Goal: Task Accomplishment & Management: Manage account settings

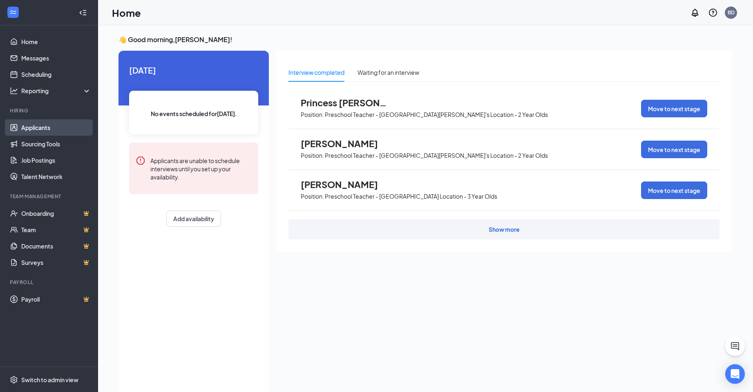
click at [36, 131] on link "Applicants" at bounding box center [56, 127] width 70 height 16
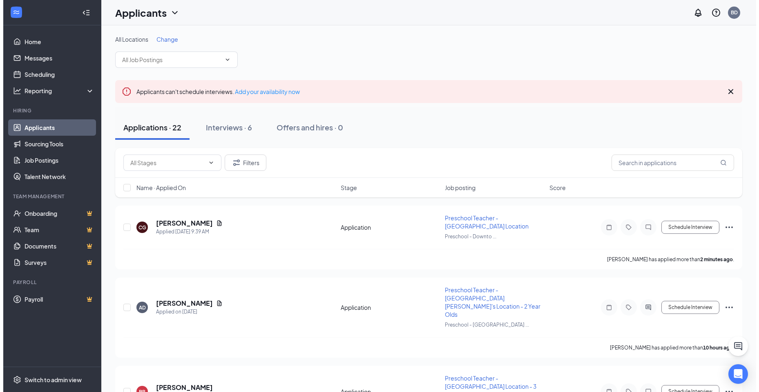
scroll to position [41, 0]
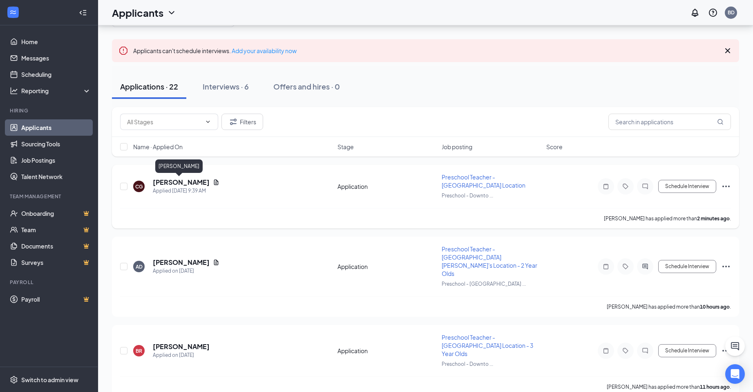
click at [170, 181] on h5 "[PERSON_NAME]" at bounding box center [181, 182] width 57 height 9
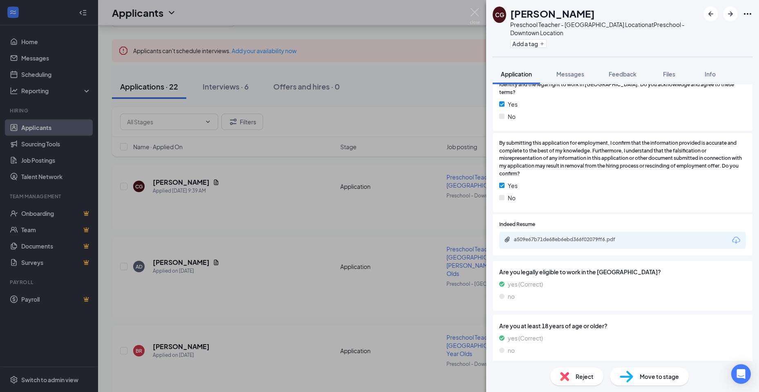
scroll to position [559, 0]
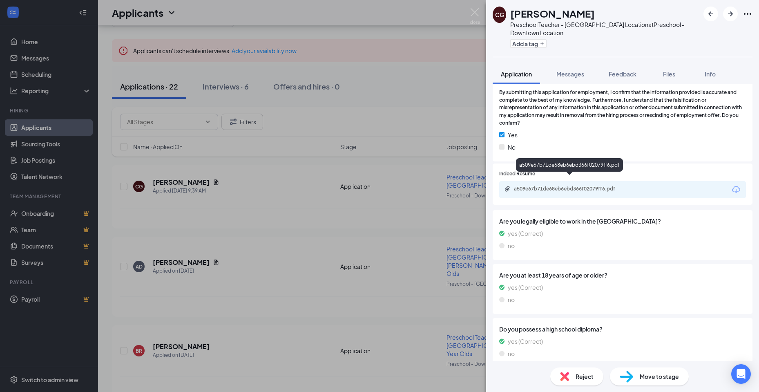
click at [635, 186] on div "a509e67b71de68eb6ebd366f02079ff6.pdf" at bounding box center [570, 189] width 132 height 7
click at [188, 255] on div "CG [PERSON_NAME] Preschool Teacher - Downtown YMCA Location at Preschool - Down…" at bounding box center [379, 196] width 759 height 392
click at [474, 11] on div "Applicants BD" at bounding box center [428, 12] width 661 height 25
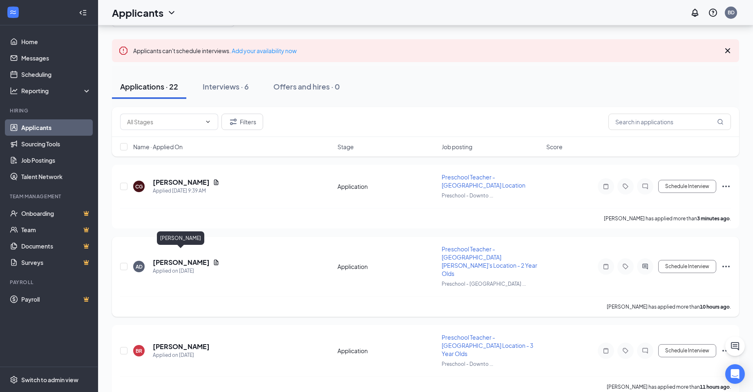
click at [188, 258] on h5 "[PERSON_NAME]" at bounding box center [181, 262] width 57 height 9
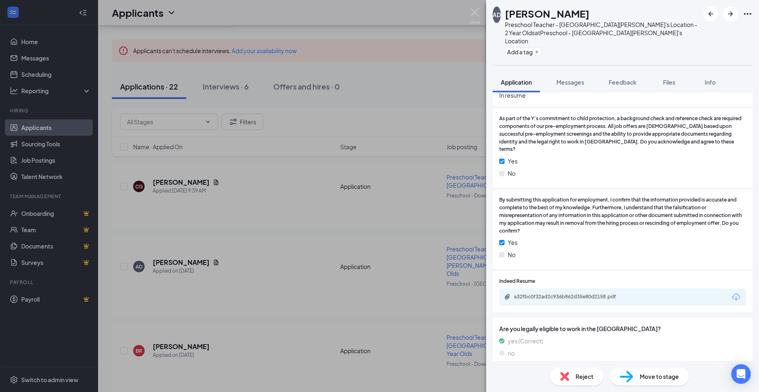
scroll to position [389, 0]
click at [570, 293] on div "a32fbc0f32ad2c936b862d35e80d2158.pdf" at bounding box center [571, 296] width 114 height 7
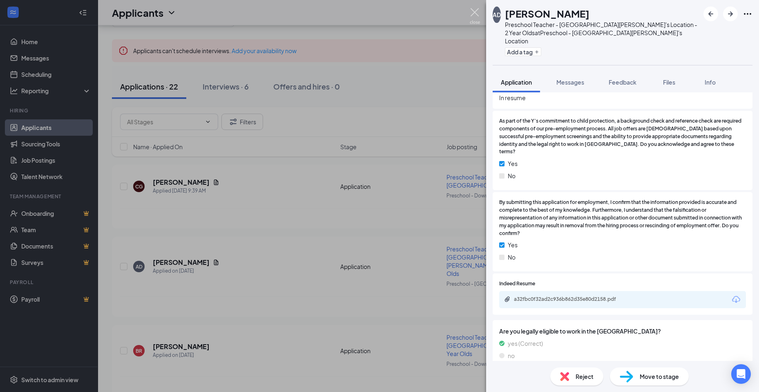
click at [472, 13] on img at bounding box center [475, 16] width 10 height 16
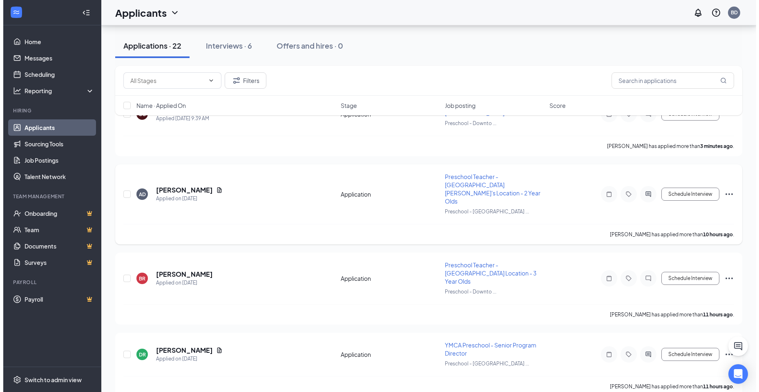
scroll to position [123, 0]
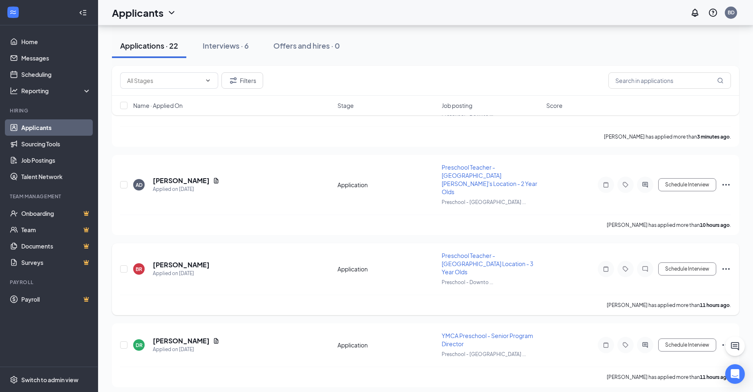
click at [177, 260] on h5 "[PERSON_NAME]" at bounding box center [181, 264] width 57 height 9
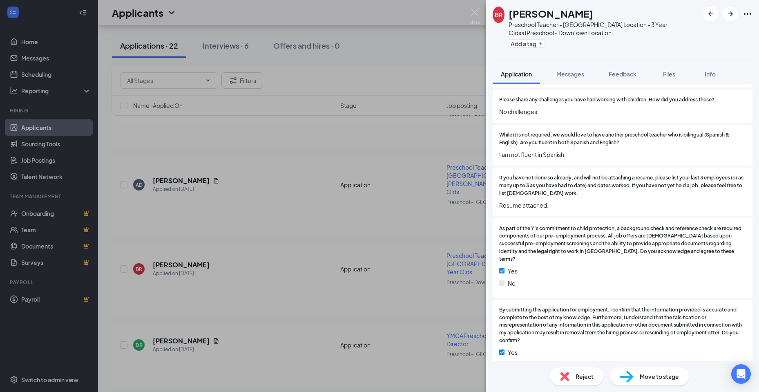
scroll to position [327, 0]
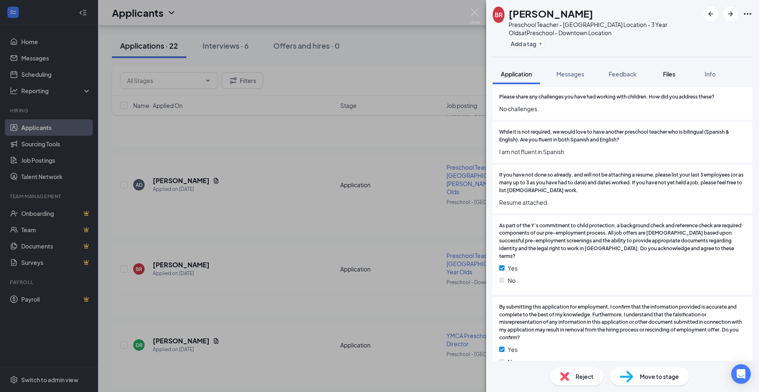
click at [664, 76] on span "Files" at bounding box center [669, 73] width 12 height 7
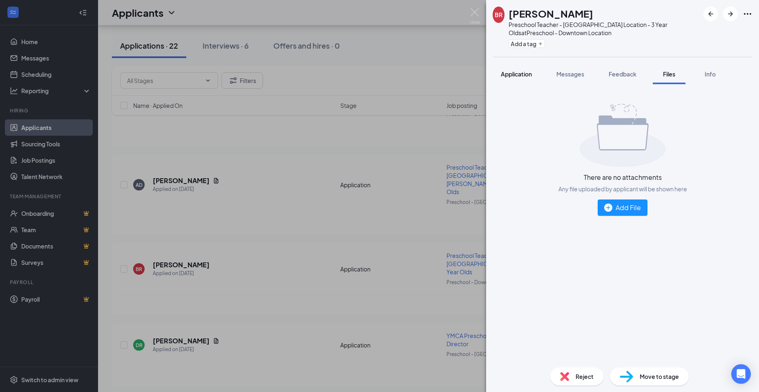
click at [512, 76] on span "Application" at bounding box center [516, 73] width 31 height 7
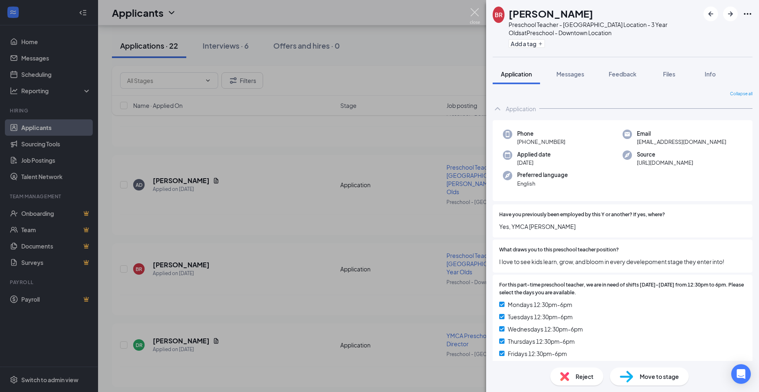
click at [473, 14] on img at bounding box center [475, 16] width 10 height 16
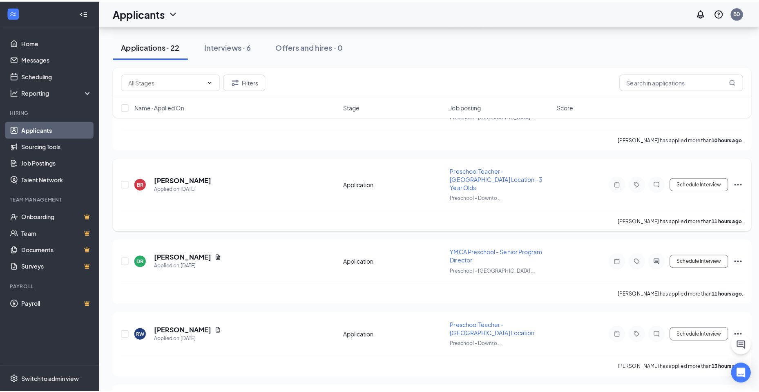
scroll to position [245, 0]
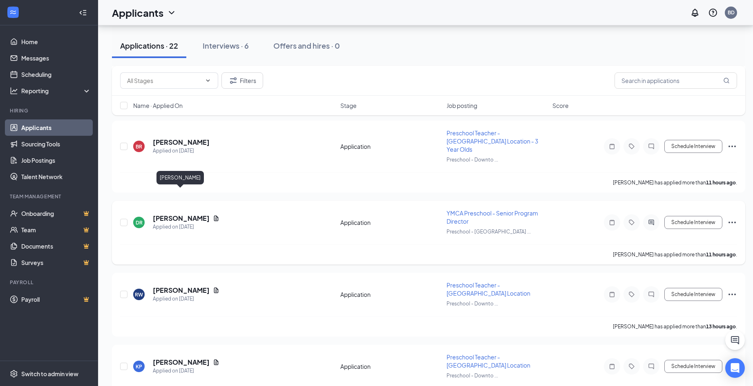
click at [183, 214] on h5 "[PERSON_NAME]" at bounding box center [181, 218] width 57 height 9
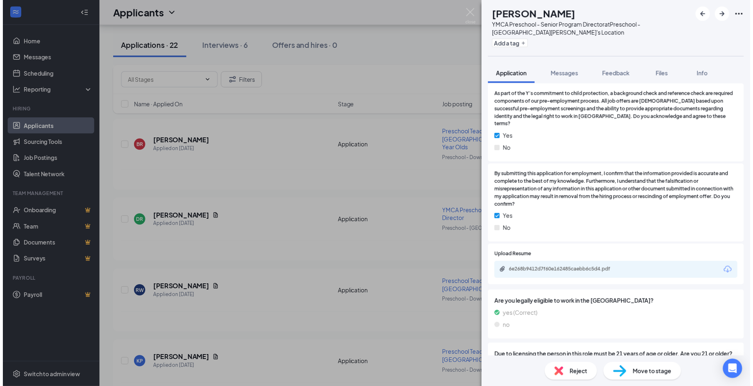
scroll to position [409, 0]
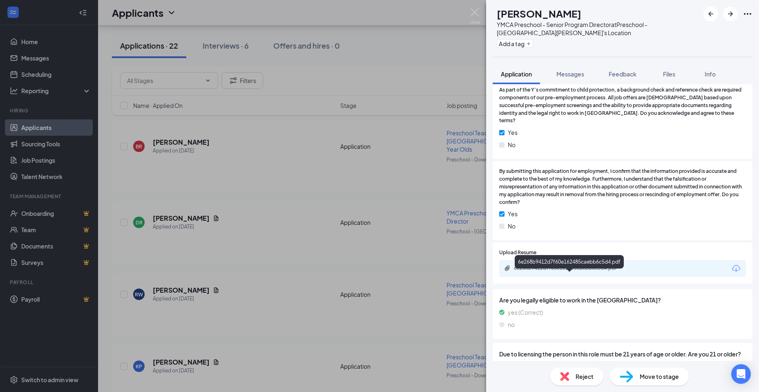
click at [594, 271] on div "6e268b9412d7f60e162485caebb6c5d4.pdf" at bounding box center [571, 268] width 114 height 7
click at [302, 238] on div "[PERSON_NAME] YMCA Preschool - Senior Program Director at Preschool - [GEOGRAPH…" at bounding box center [379, 196] width 759 height 392
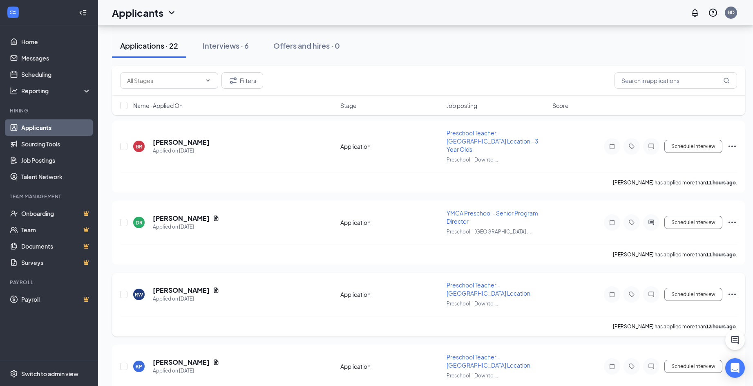
scroll to position [286, 0]
